Goal: Information Seeking & Learning: Learn about a topic

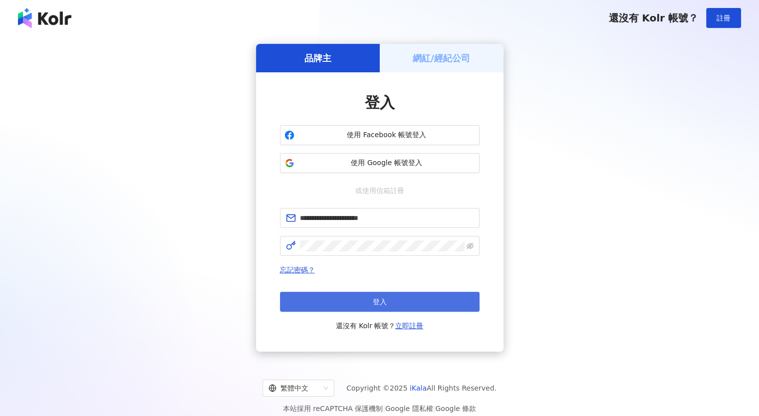
click at [412, 297] on button "登入" at bounding box center [380, 302] width 200 height 20
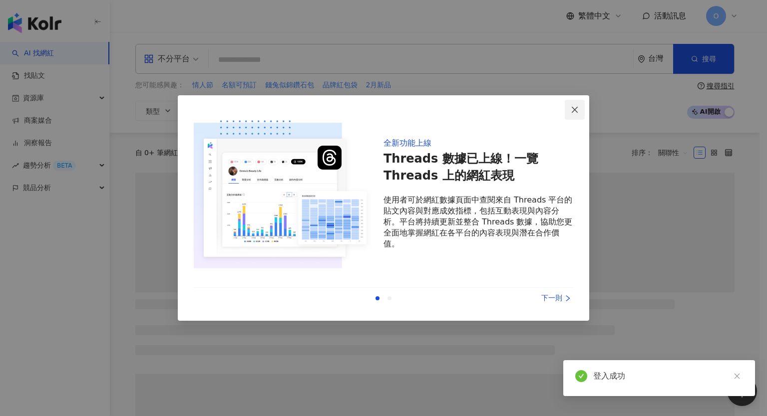
click at [574, 110] on icon "close" at bounding box center [574, 110] width 8 height 8
click at [328, 67] on input "search" at bounding box center [421, 59] width 416 height 19
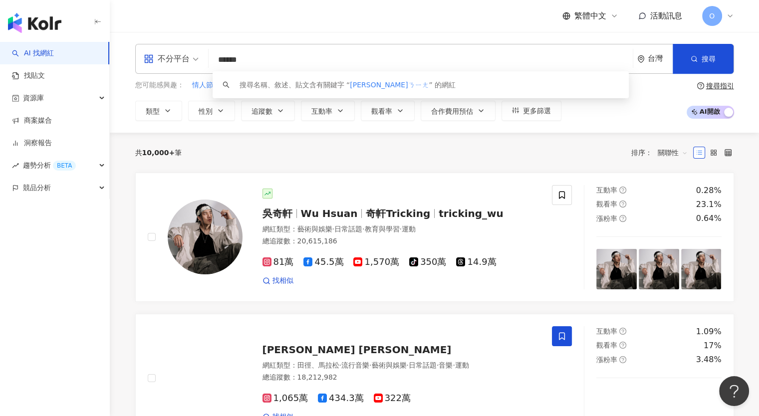
type input "****"
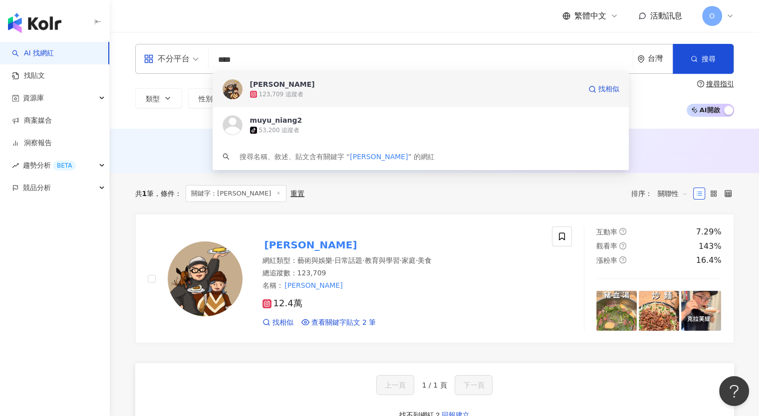
click at [327, 103] on div "木俞娘娘 123,709 追蹤者 找相似" at bounding box center [421, 89] width 417 height 36
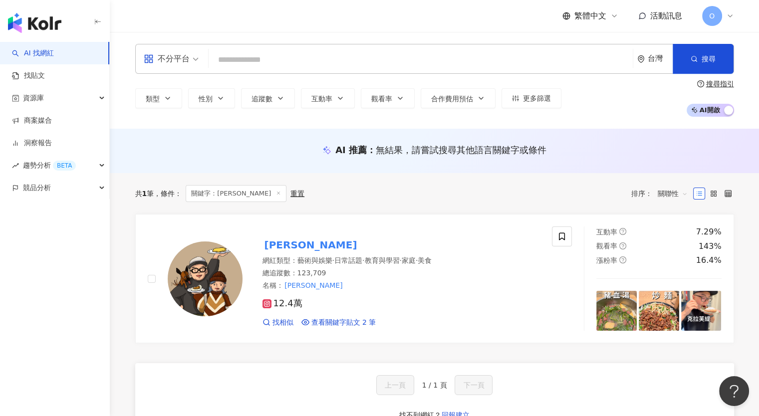
scroll to position [50, 0]
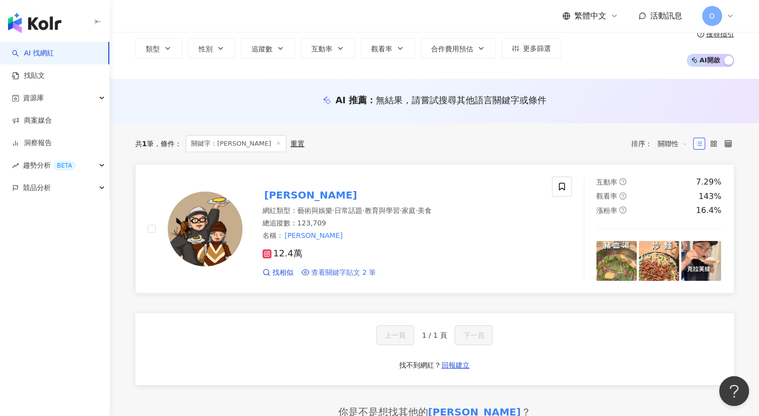
click at [368, 274] on span "查看關鍵字貼文 2 筆" at bounding box center [343, 273] width 65 height 10
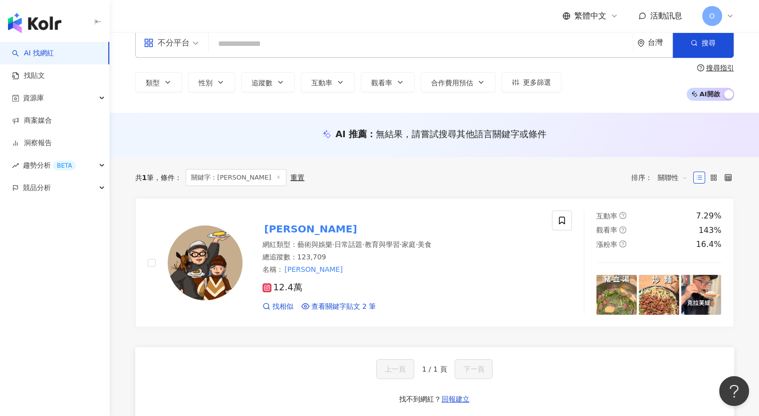
scroll to position [0, 0]
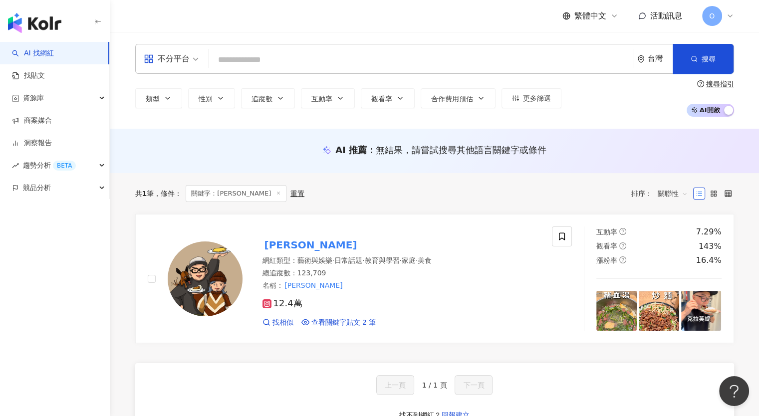
click at [267, 56] on input "search" at bounding box center [421, 59] width 416 height 19
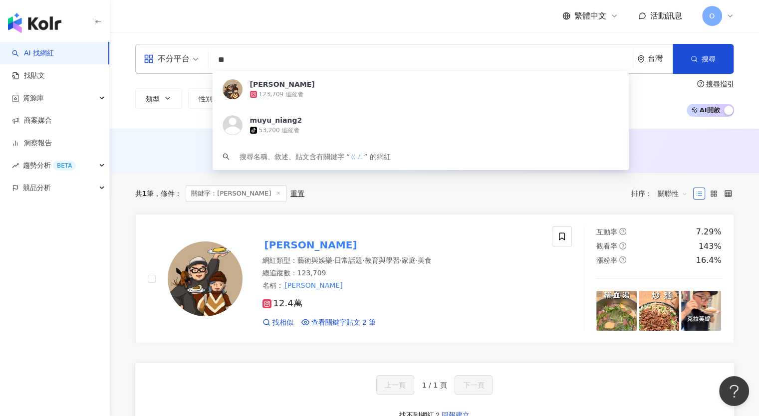
type input "*"
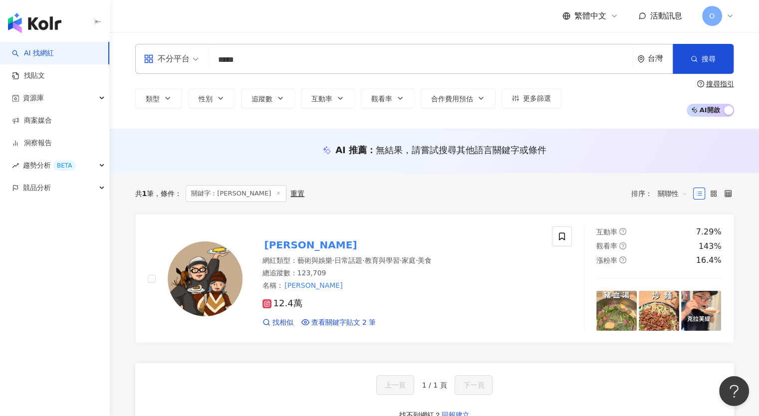
type input "*****"
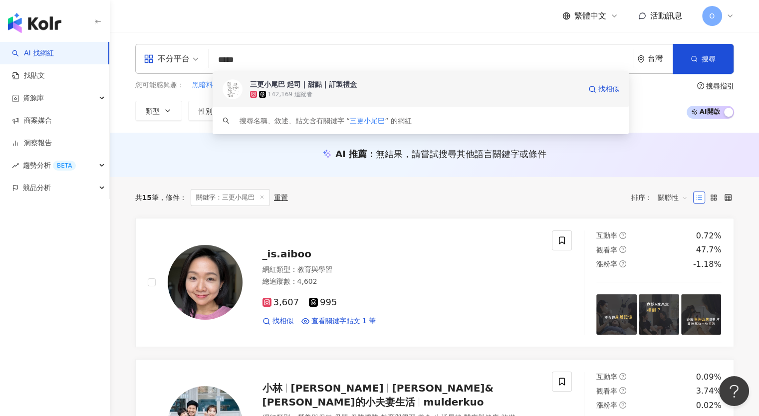
click at [302, 86] on div "三更小尾巴 起司｜甜點｜訂製禮盒" at bounding box center [303, 84] width 107 height 10
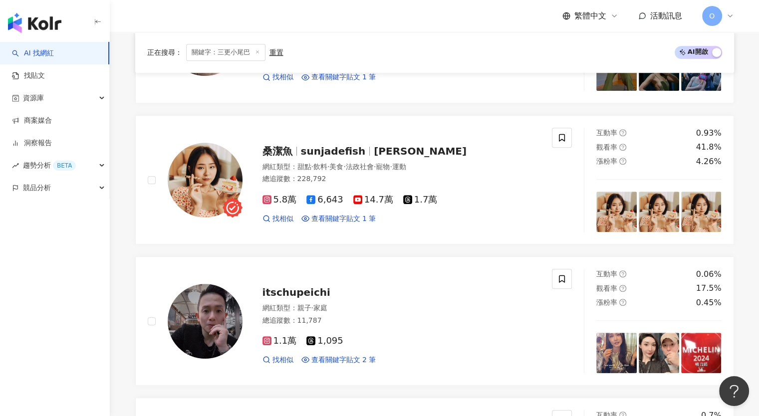
scroll to position [599, 0]
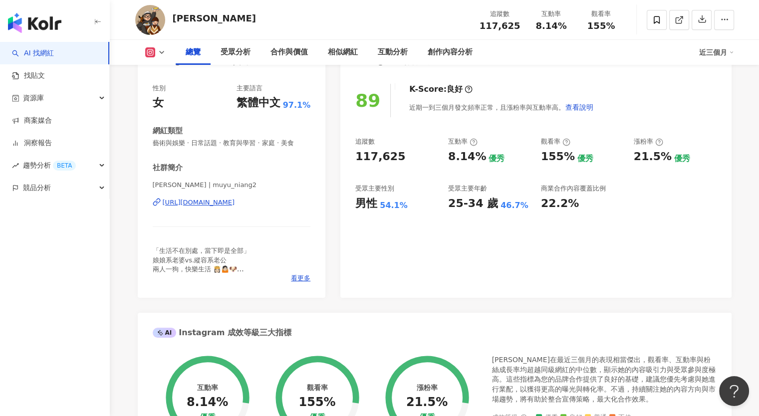
scroll to position [150, 0]
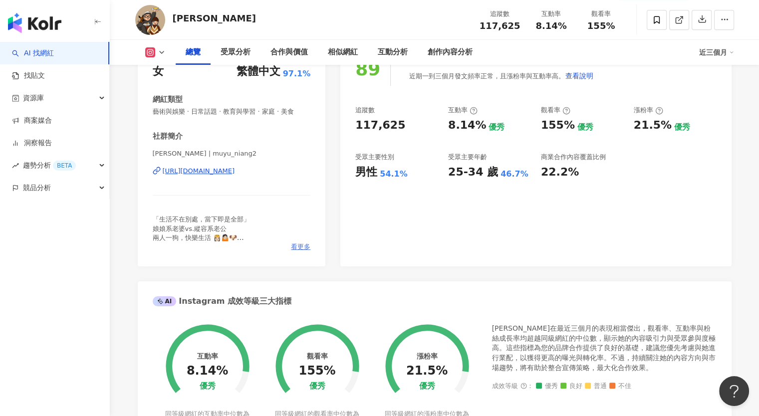
click at [297, 246] on span "看更多" at bounding box center [300, 247] width 19 height 9
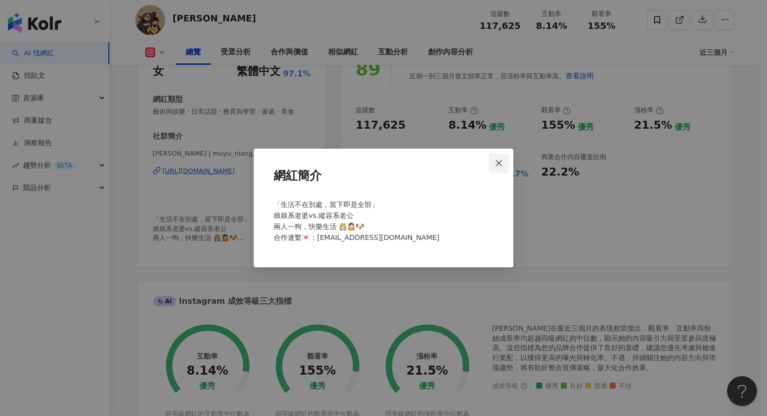
click at [502, 164] on icon "close" at bounding box center [499, 163] width 8 height 8
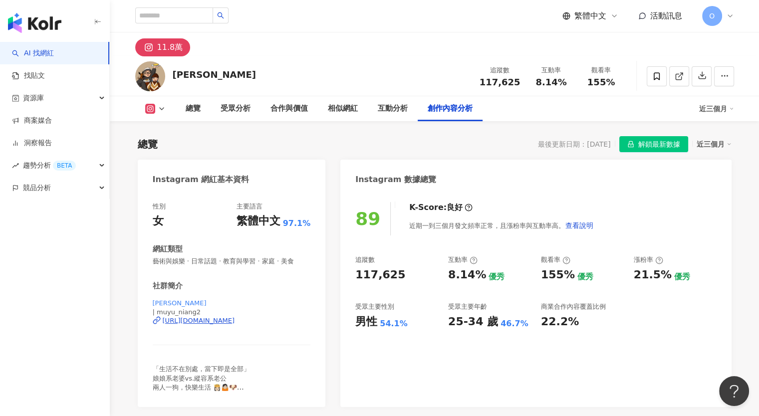
scroll to position [3060, 0]
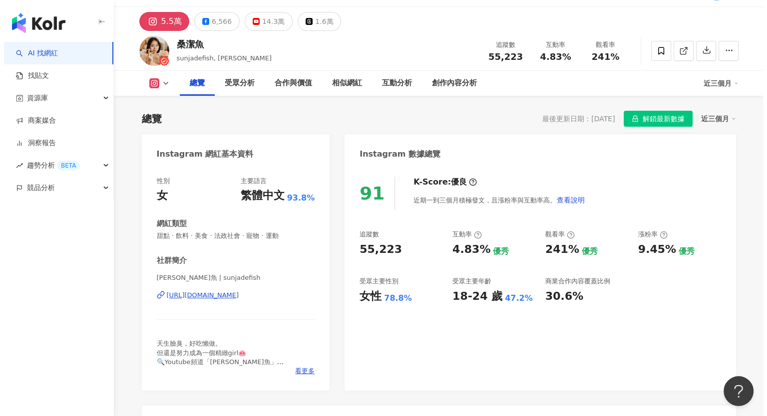
scroll to position [50, 0]
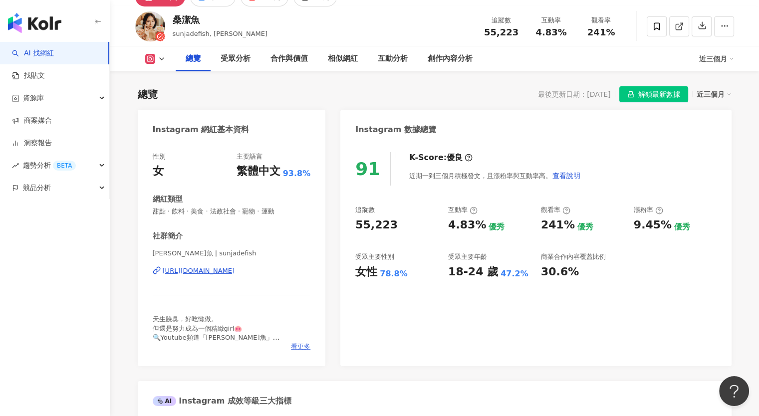
click at [298, 345] on span "看更多" at bounding box center [300, 346] width 19 height 9
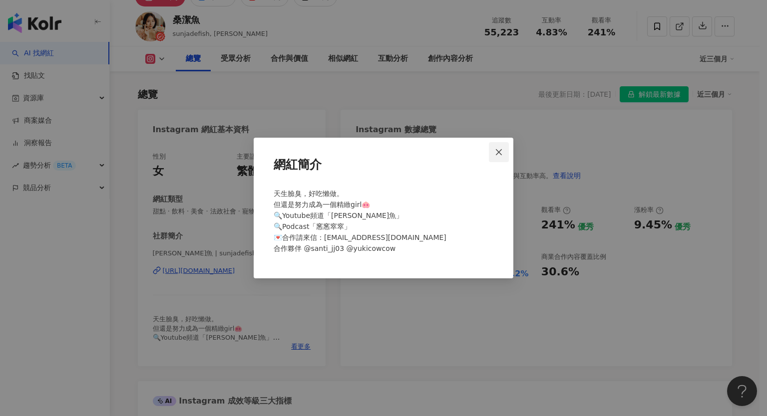
click at [497, 151] on icon "close" at bounding box center [499, 152] width 8 height 8
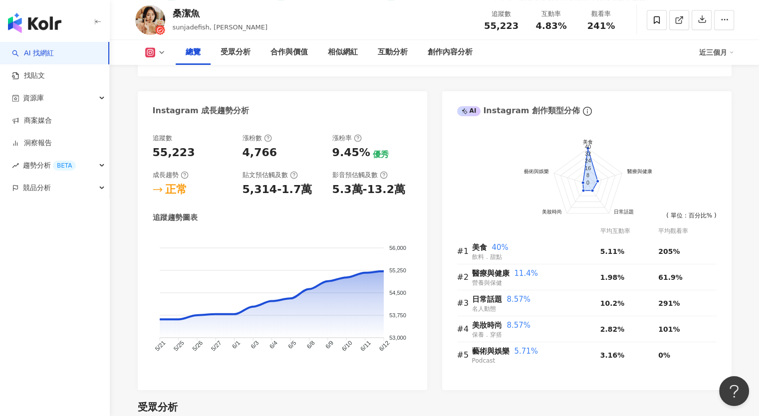
scroll to position [492, 0]
